Goal: Information Seeking & Learning: Learn about a topic

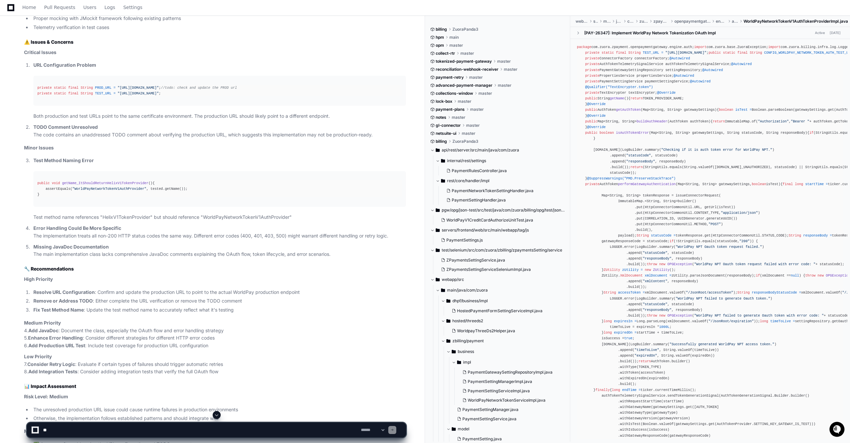
scroll to position [649, 0]
click at [107, 179] on div "public void getName_ItShouldReturnHelixV1TokenProvider () { assertEquals( "Worl…" at bounding box center [219, 187] width 365 height 17
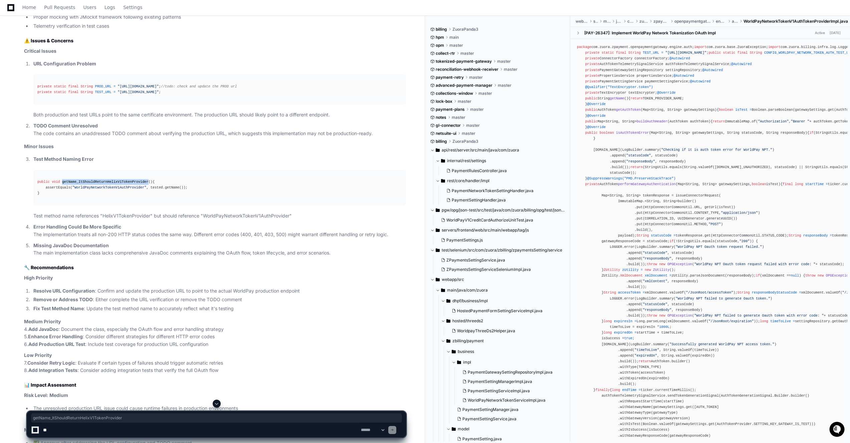
copy span "getName_ItShouldReturnHelixV1TokenProvider"
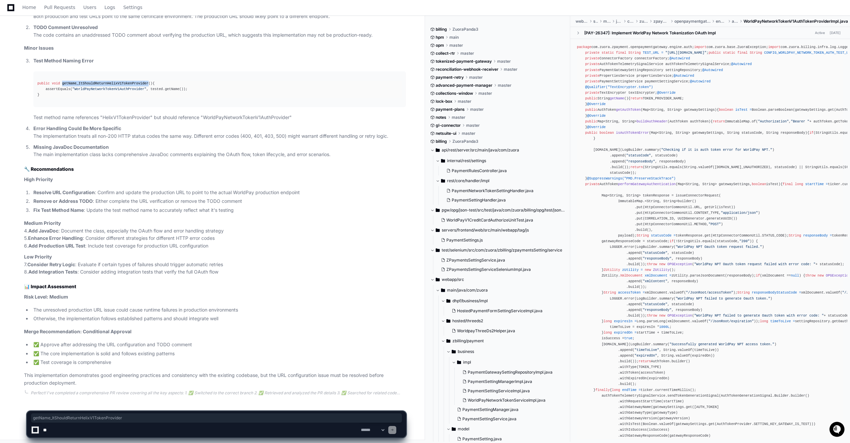
scroll to position [748, 0]
